Goal: Transaction & Acquisition: Purchase product/service

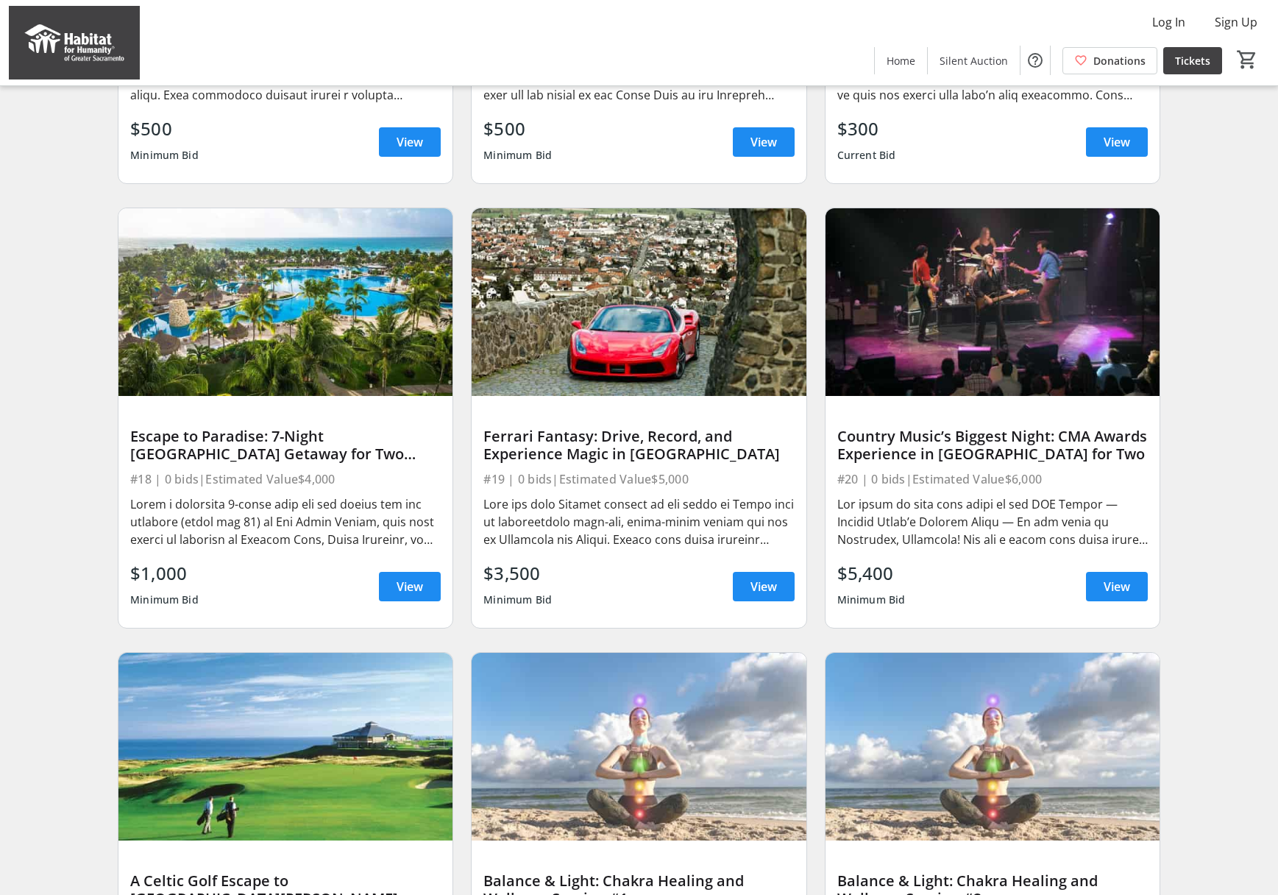
scroll to position [508, 0]
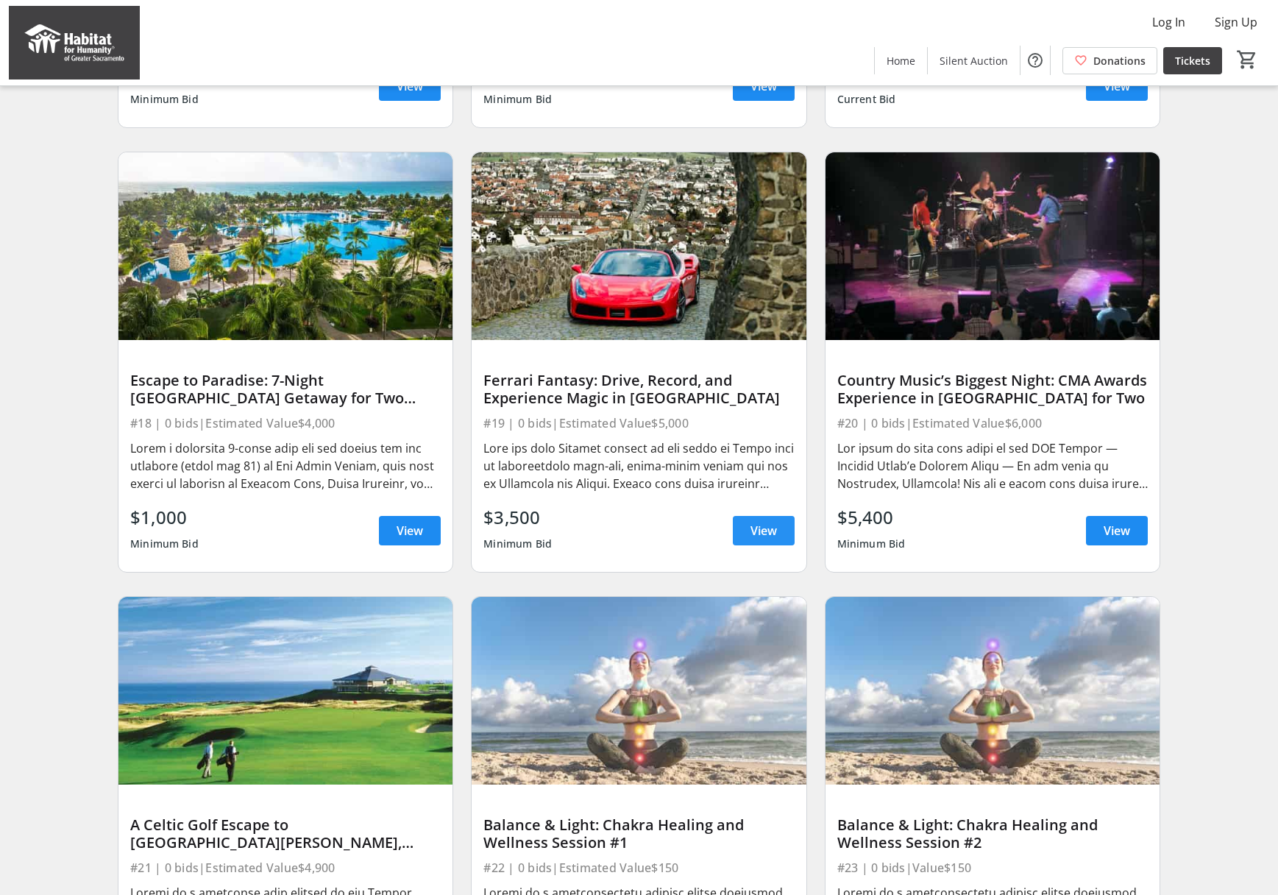
click at [763, 539] on span "View" at bounding box center [763, 531] width 26 height 18
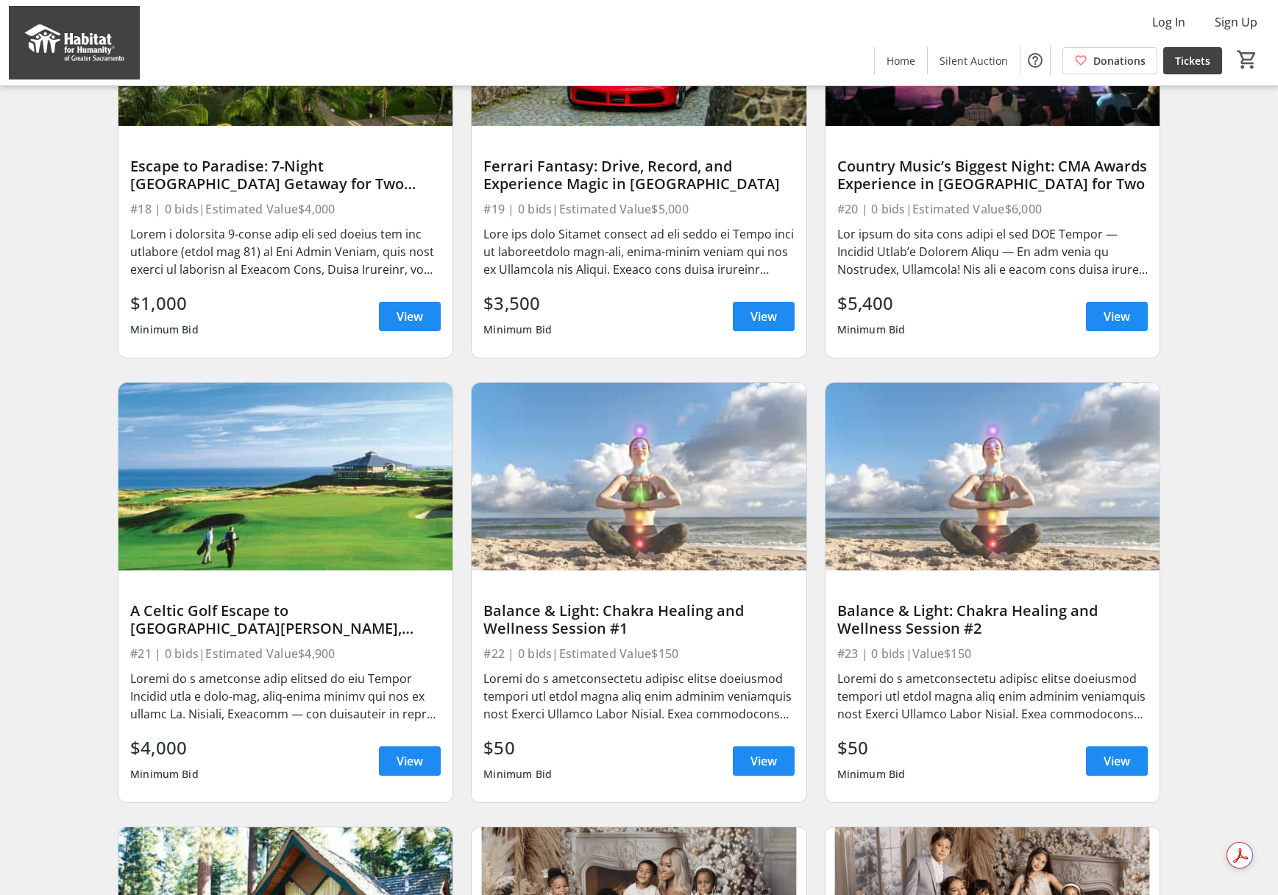
scroll to position [834, 0]
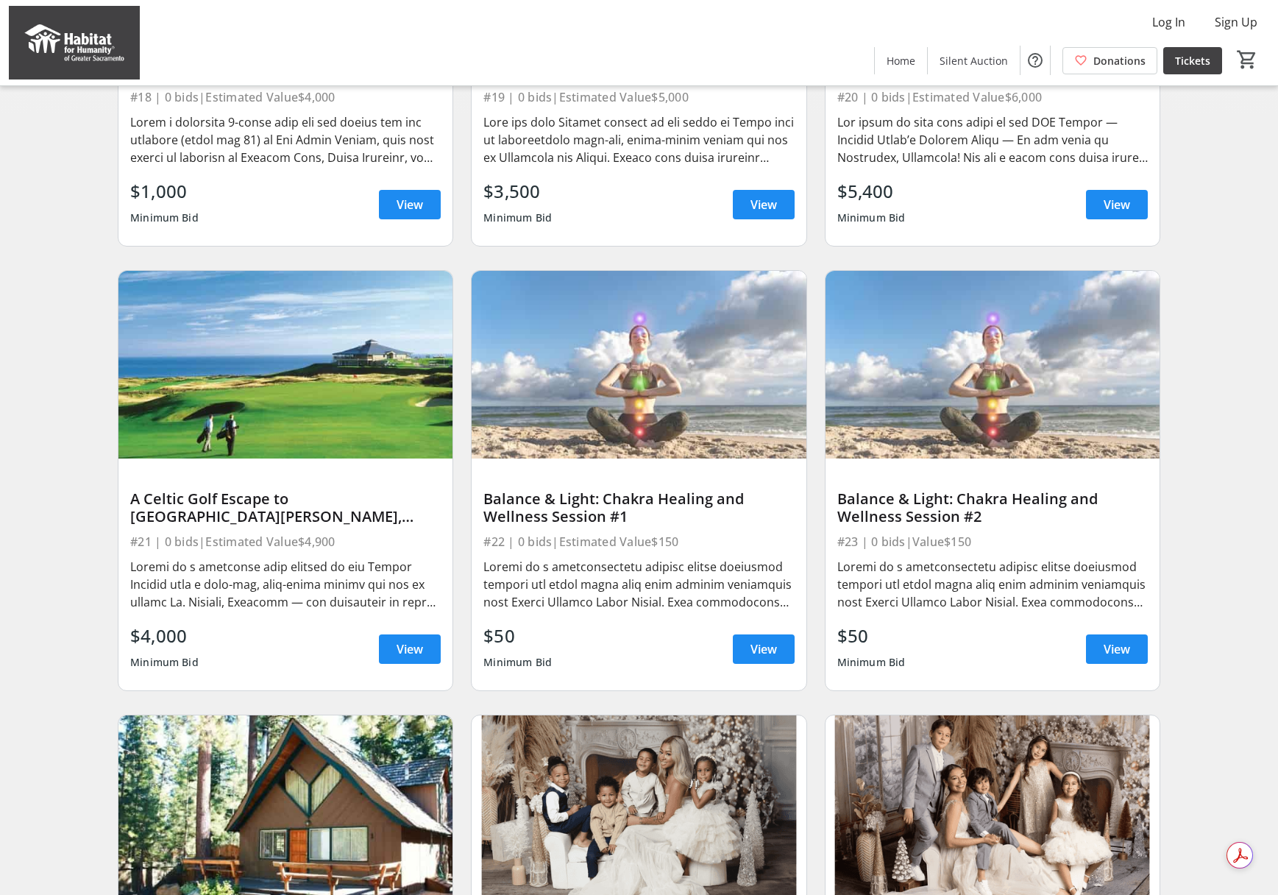
click at [227, 575] on div at bounding box center [285, 584] width 310 height 53
click at [406, 658] on span "View" at bounding box center [410, 649] width 26 height 18
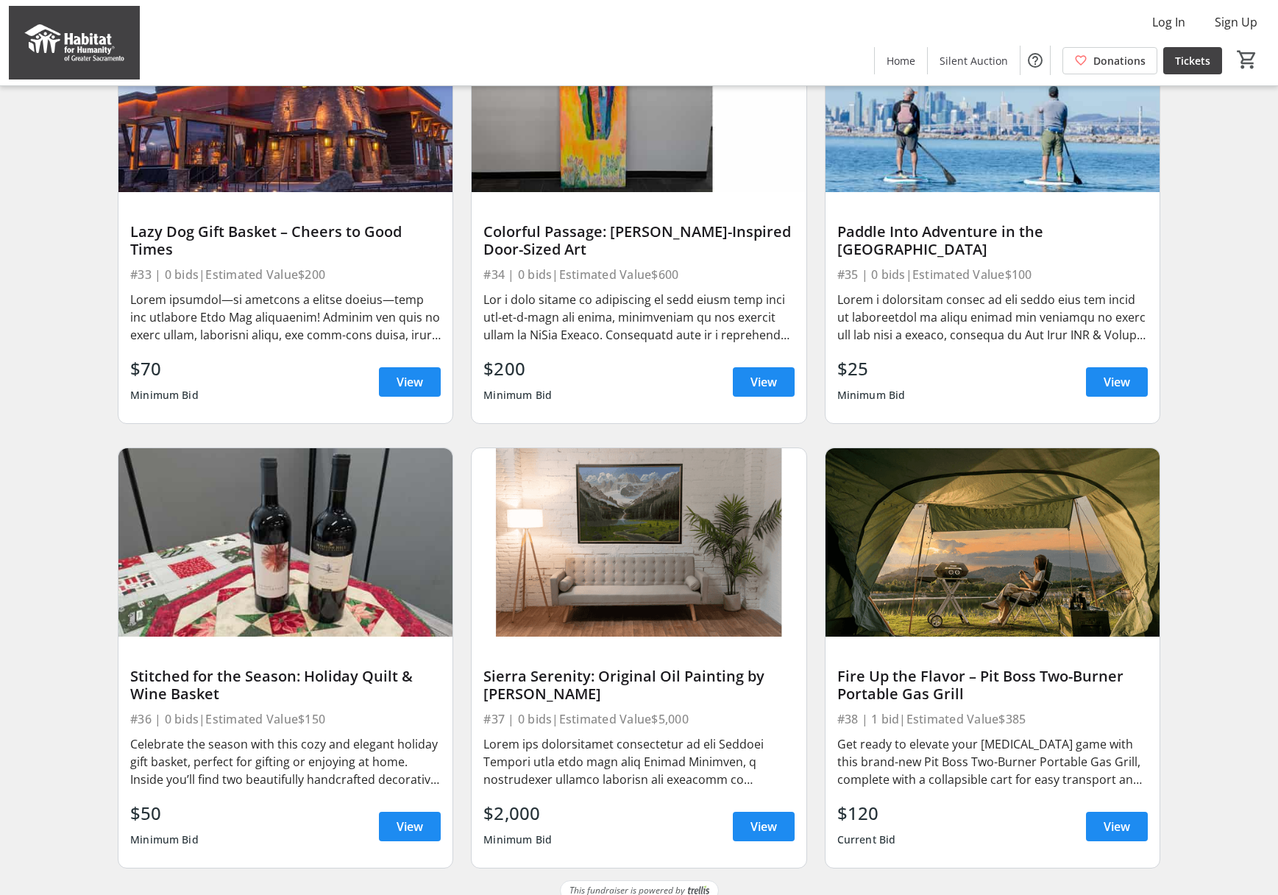
scroll to position [2907, 0]
